Goal: Check status: Check status

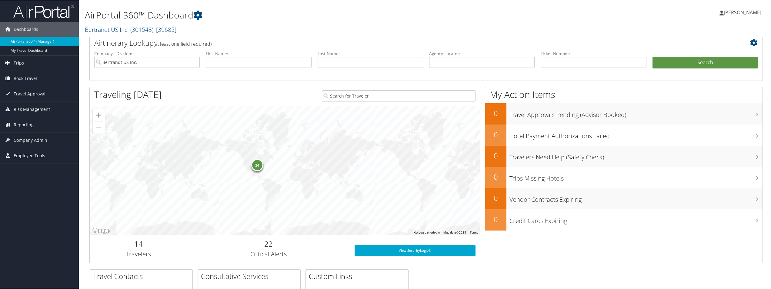
click at [18, 62] on span "Trips" at bounding box center [19, 62] width 10 height 15
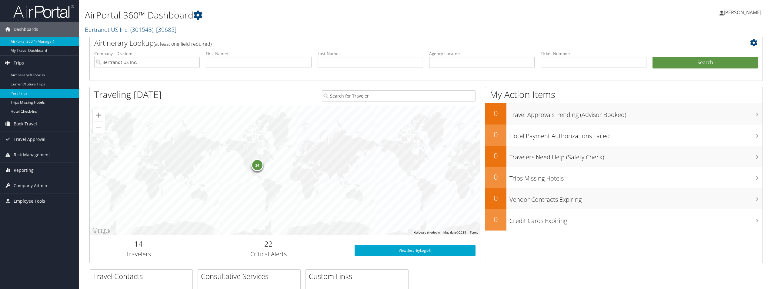
click at [34, 94] on link "Past Trips" at bounding box center [39, 93] width 79 height 9
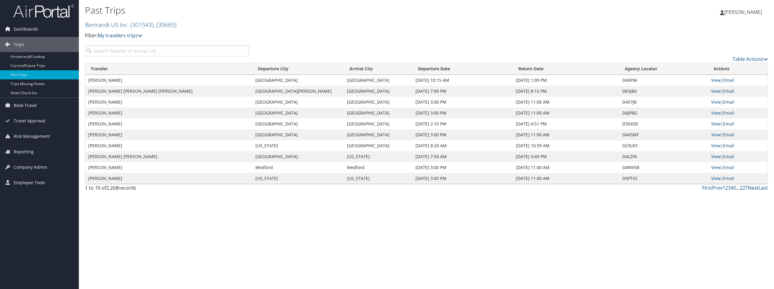
click at [146, 49] on input "search" at bounding box center [167, 50] width 164 height 11
type input "n"
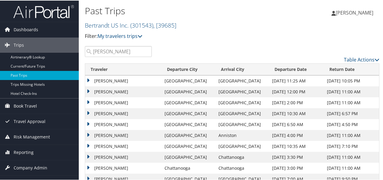
type input "bittner"
click at [357, 14] on span "[PERSON_NAME]" at bounding box center [355, 12] width 38 height 7
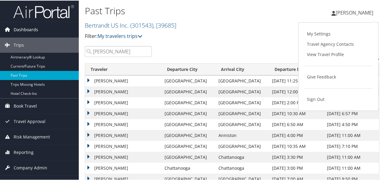
click at [22, 28] on span "Dashboards" at bounding box center [26, 29] width 25 height 15
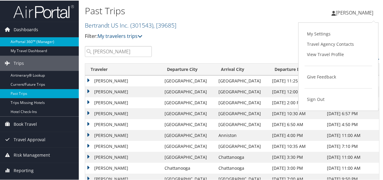
click at [35, 43] on link "AirPortal 360™ (Manager)" at bounding box center [39, 41] width 79 height 9
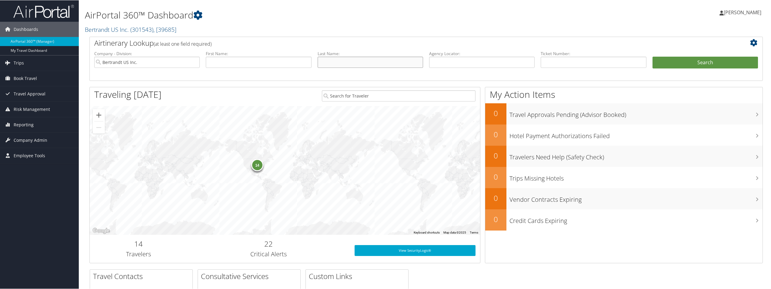
click at [346, 66] on input "text" at bounding box center [371, 61] width 106 height 11
type input "bittner"
click at [383, 56] on button "Search" at bounding box center [706, 62] width 106 height 12
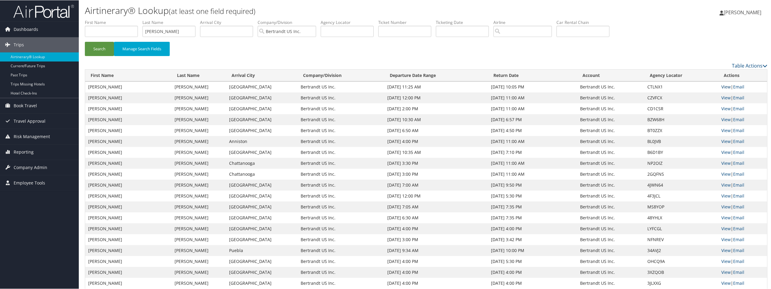
click at [723, 88] on link "View" at bounding box center [726, 87] width 9 height 6
click at [29, 26] on span "Dashboards" at bounding box center [26, 29] width 25 height 15
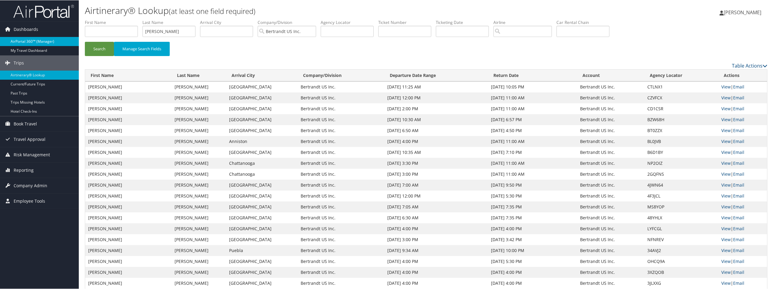
click at [25, 37] on link "AirPortal 360™ (Manager)" at bounding box center [39, 41] width 79 height 9
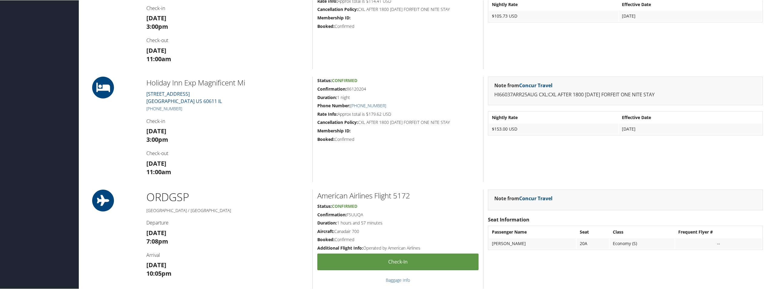
scroll to position [728, 0]
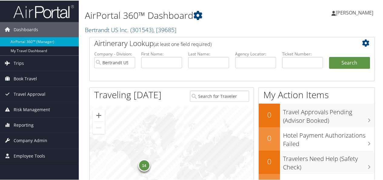
click at [255, 10] on h1 "AirPortal 360™ Dashboard" at bounding box center [183, 14] width 196 height 13
click at [347, 44] on div "Airtinerary Lookup (at least one field required)" at bounding box center [220, 44] width 261 height 14
